Goal: Task Accomplishment & Management: Use online tool/utility

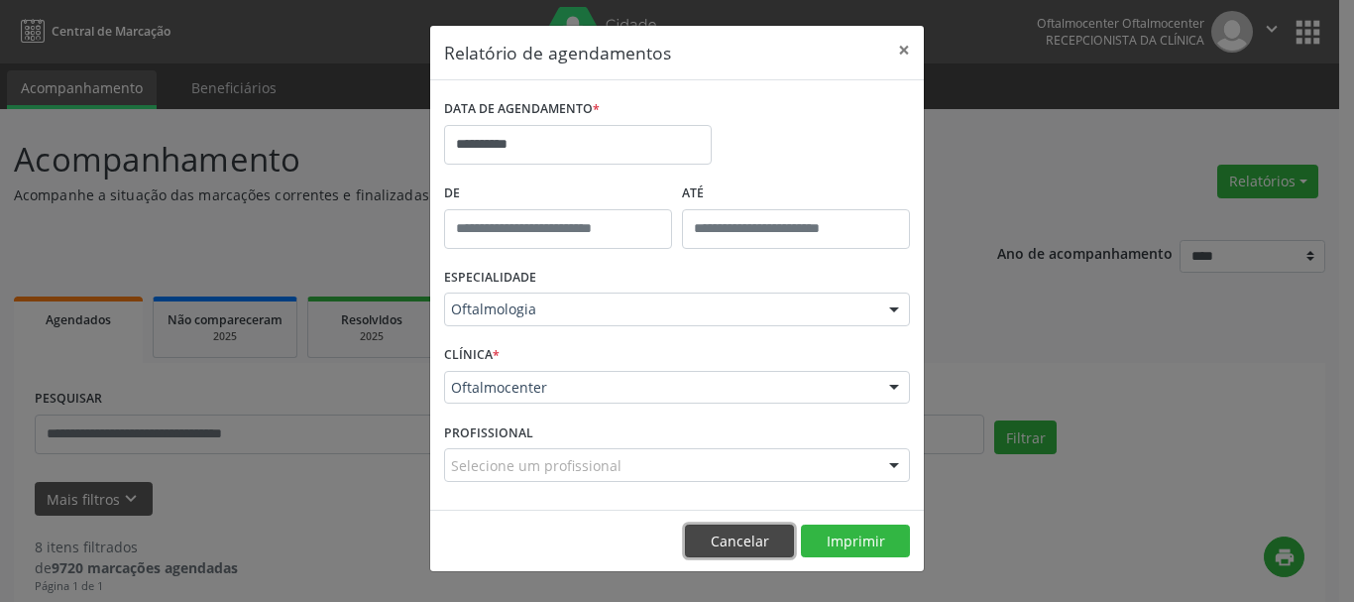
click at [757, 548] on button "Cancelar" at bounding box center [739, 541] width 109 height 34
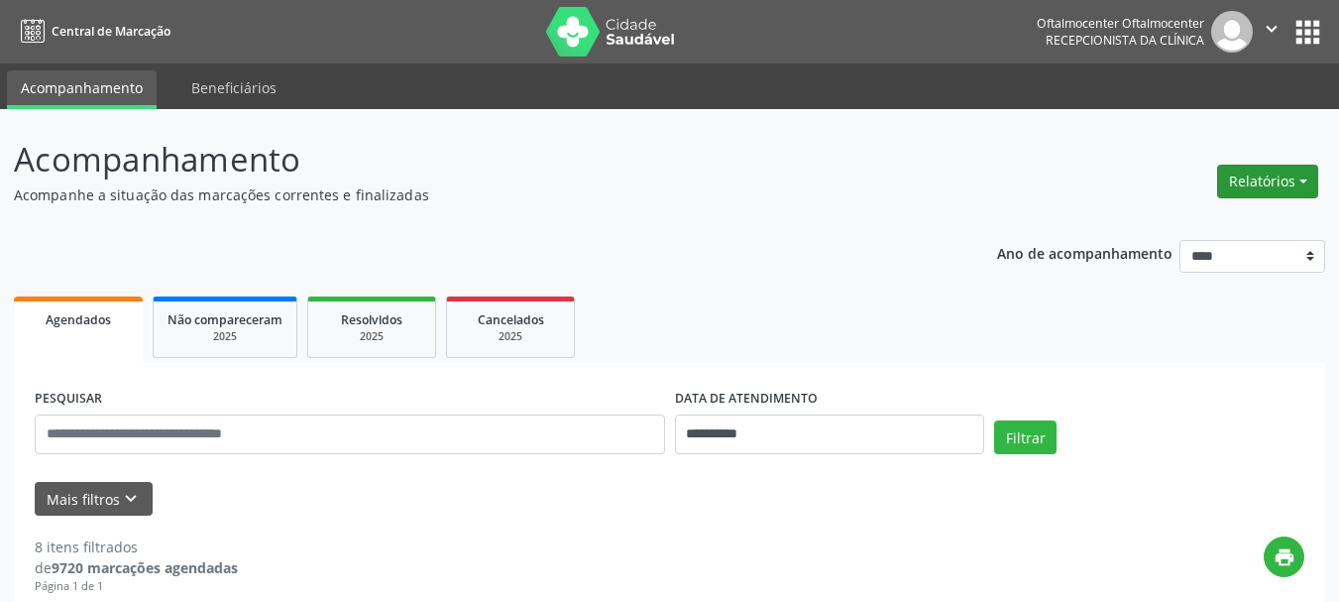
click at [1239, 183] on button "Relatórios" at bounding box center [1267, 182] width 101 height 34
click at [1176, 224] on link "Agendamentos" at bounding box center [1212, 224] width 213 height 28
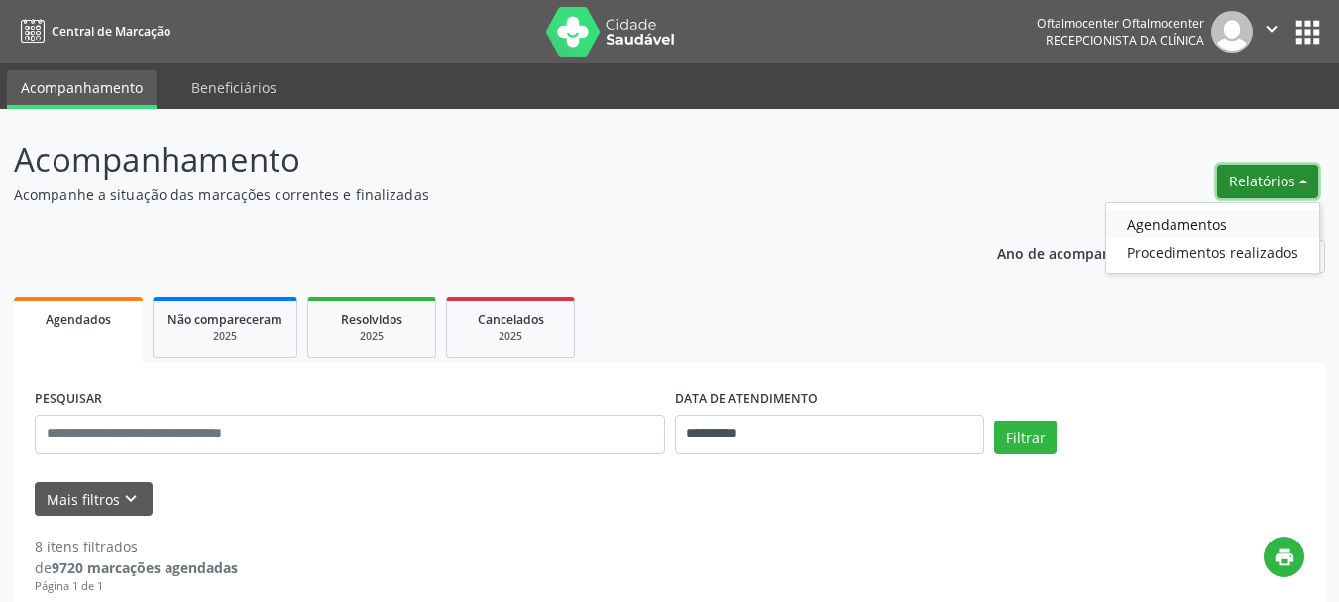
select select "*"
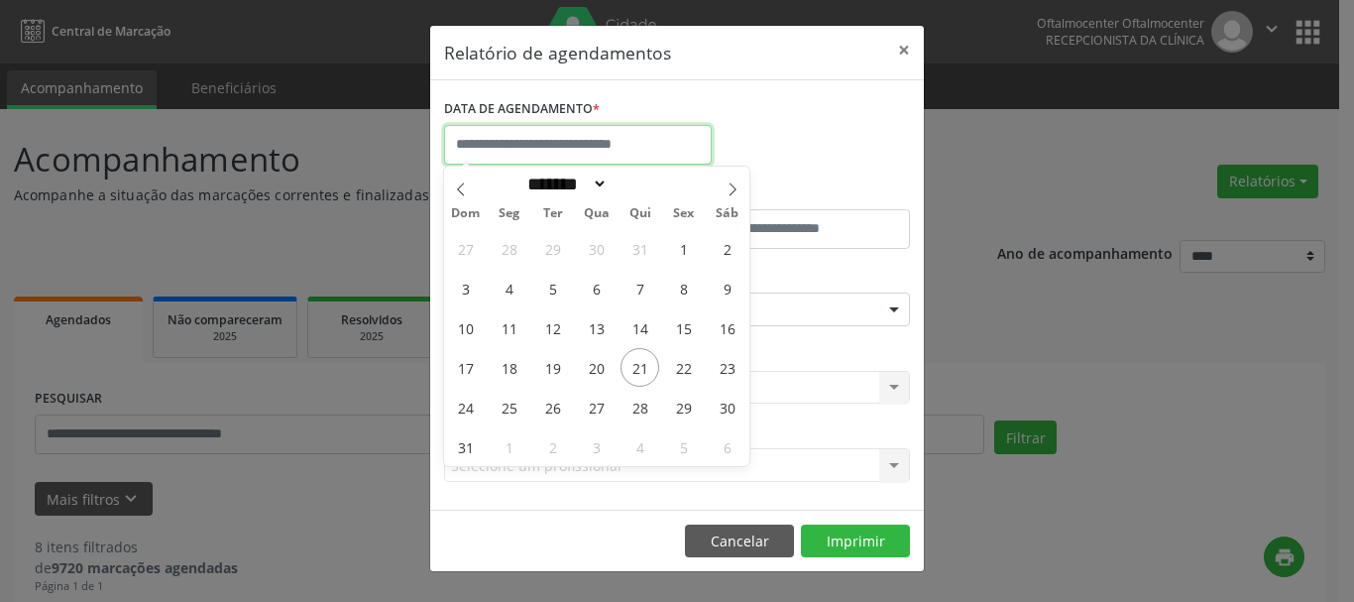
click at [657, 161] on input "text" at bounding box center [578, 145] width 268 height 40
click at [505, 412] on span "25" at bounding box center [509, 407] width 39 height 39
type input "**********"
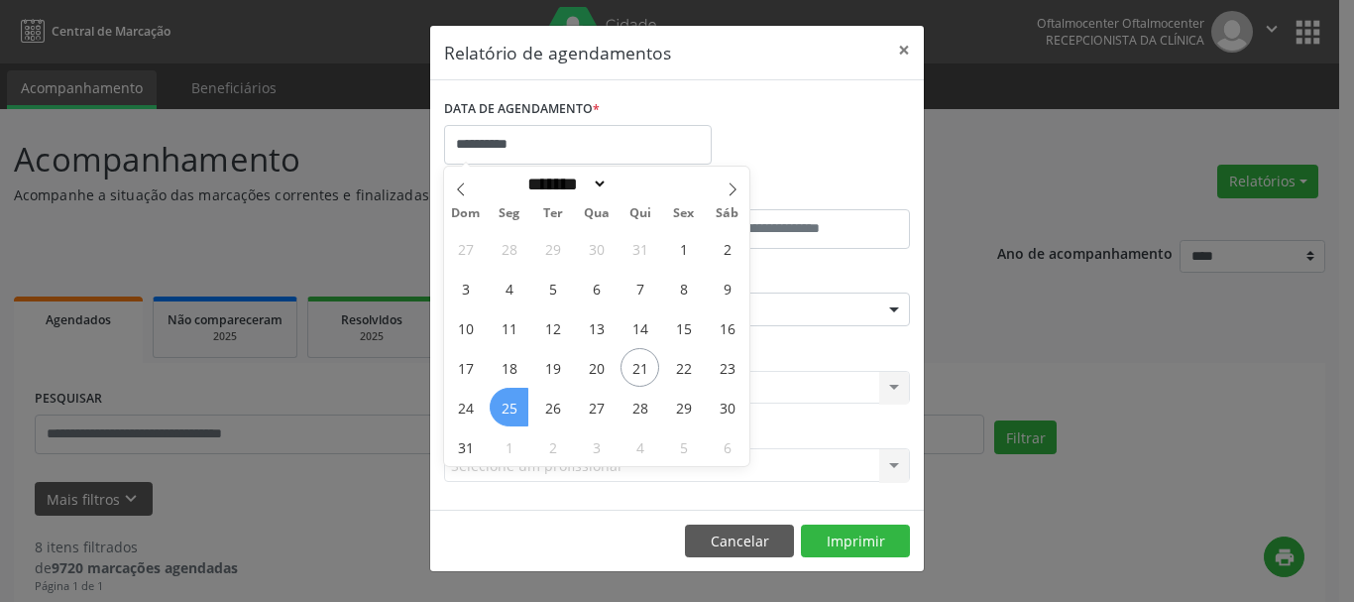
click at [505, 412] on span "25" at bounding box center [509, 407] width 39 height 39
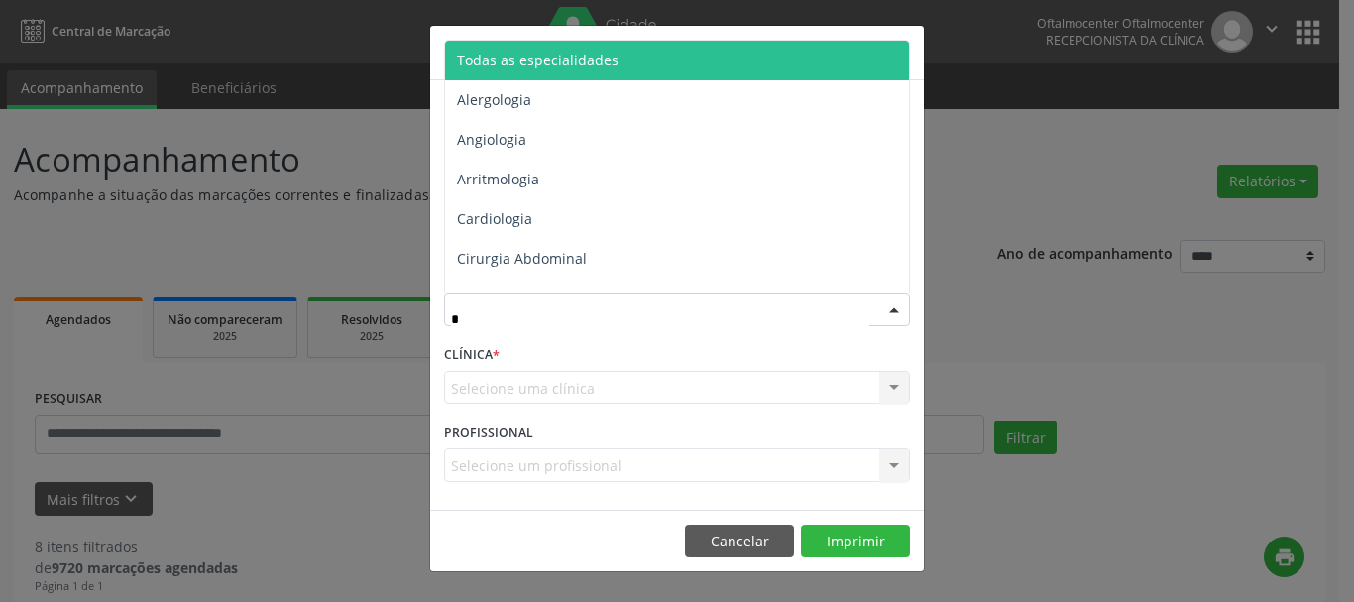
type input "**"
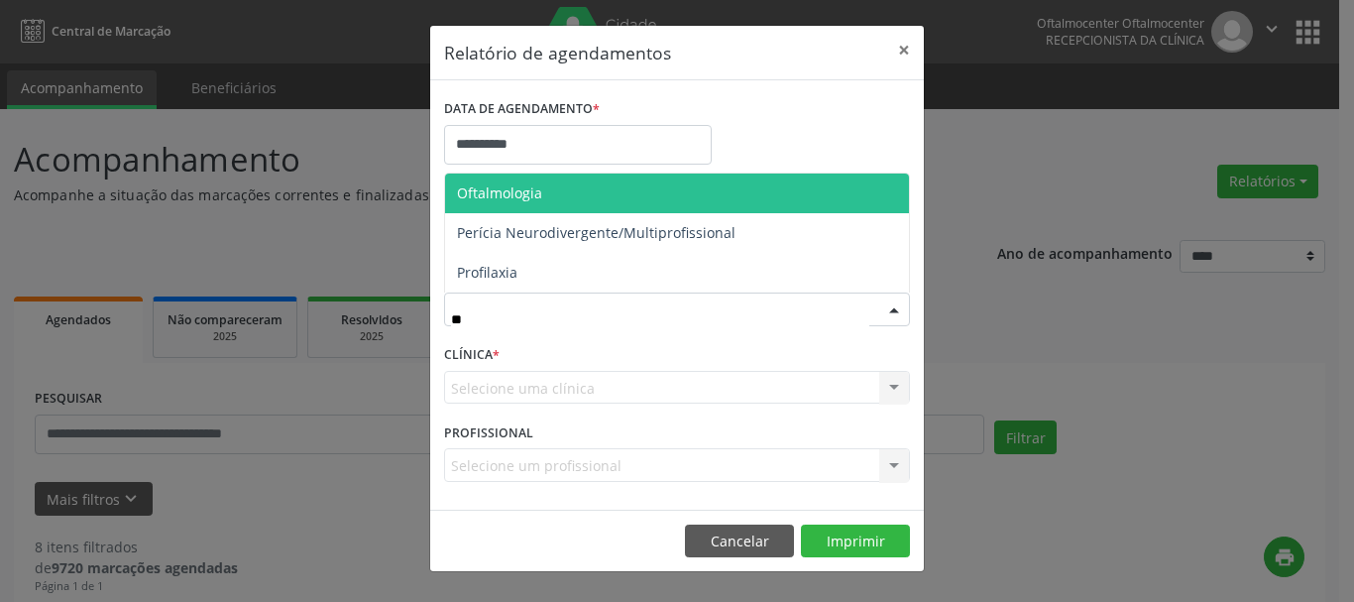
click at [507, 205] on span "Oftalmologia" at bounding box center [677, 193] width 464 height 40
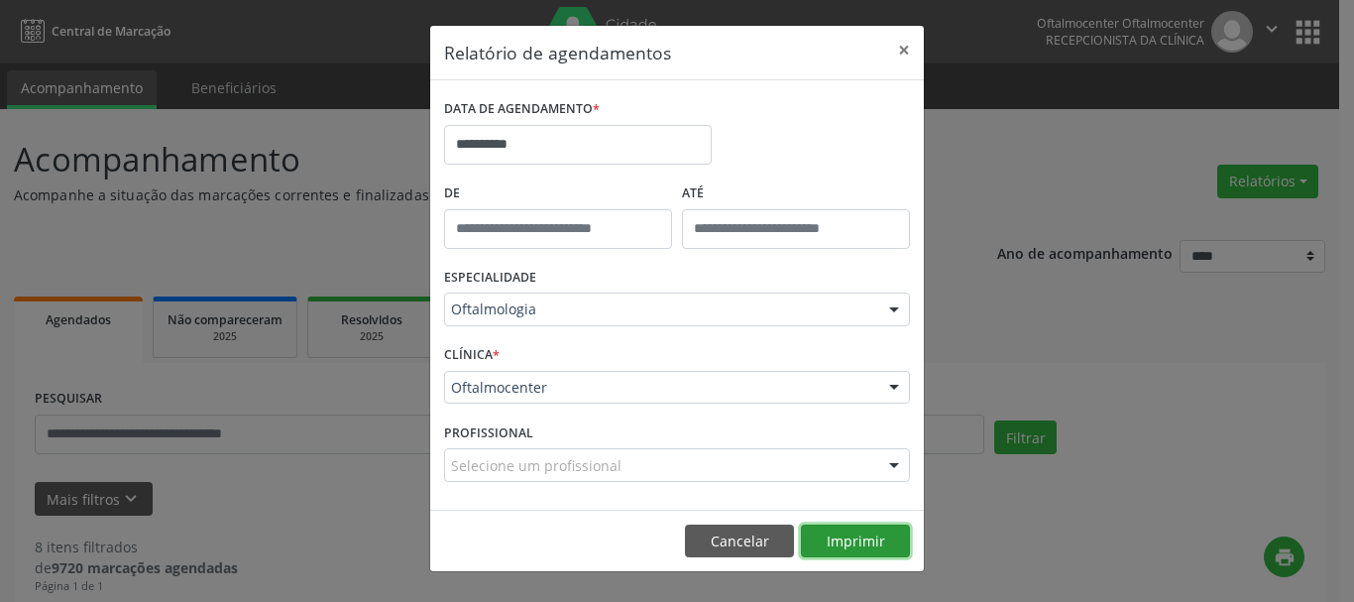
click at [836, 541] on button "Imprimir" at bounding box center [855, 541] width 109 height 34
